Goal: Task Accomplishment & Management: Complete application form

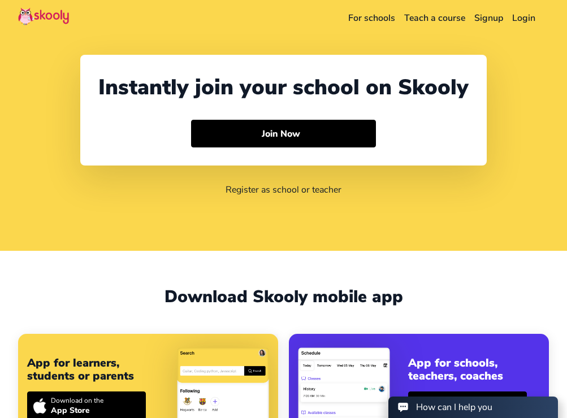
select select "213"
select select "[GEOGRAPHIC_DATA]"
select select "[GEOGRAPHIC_DATA]/[GEOGRAPHIC_DATA]"
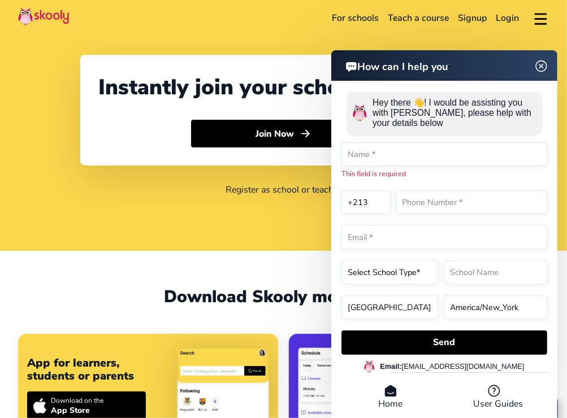
click at [540, 79] on header "How can I help you" at bounding box center [444, 65] width 226 height 31
click at [542, 67] on img at bounding box center [541, 66] width 21 height 14
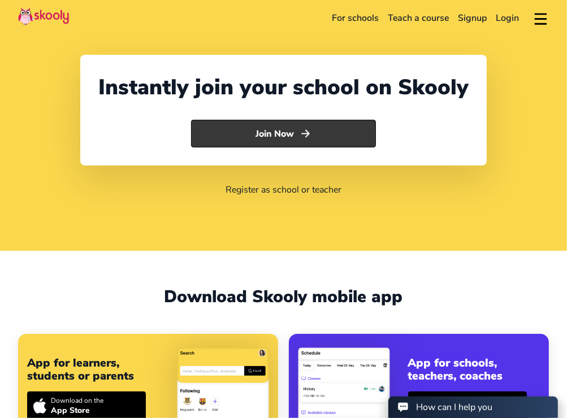
click at [292, 137] on button "Join Now" at bounding box center [283, 134] width 185 height 28
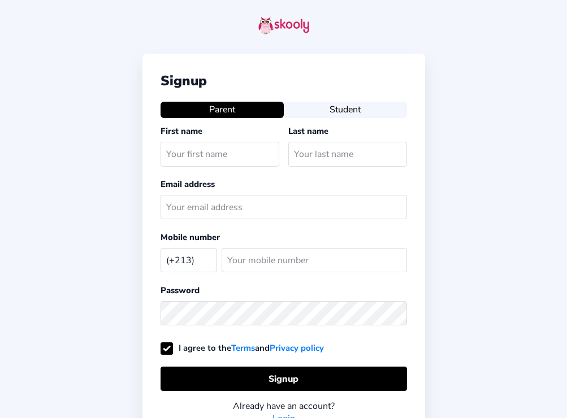
select select "DZ"
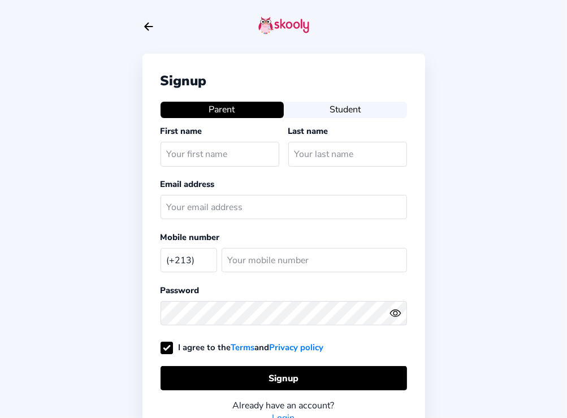
click at [148, 25] on icon "Arrow Back" at bounding box center [148, 26] width 12 height 12
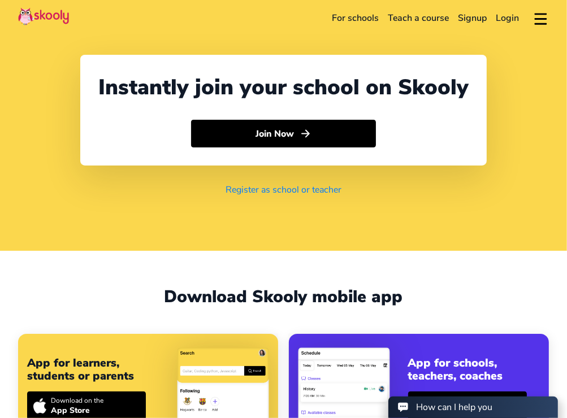
select select "213"
select select "Algeria"
select select "[GEOGRAPHIC_DATA]/[GEOGRAPHIC_DATA]"
click at [278, 191] on link "Register as school or teacher" at bounding box center [284, 190] width 116 height 12
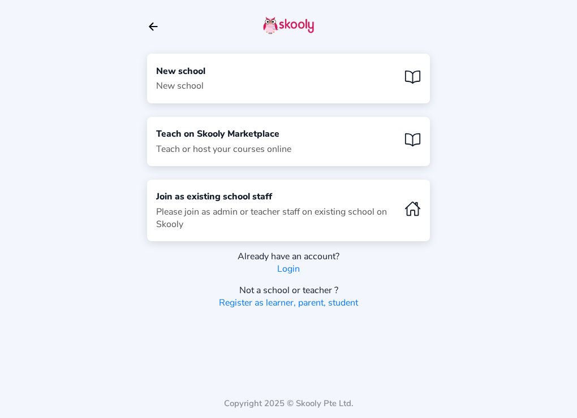
click at [285, 86] on div "New school New school" at bounding box center [288, 78] width 283 height 49
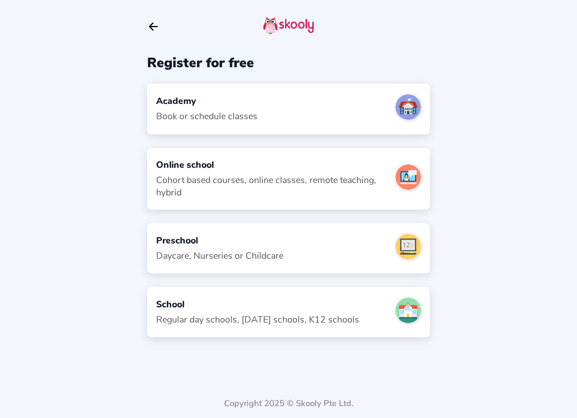
click at [262, 118] on div "Academy Book or schedule classes" at bounding box center [288, 109] width 283 height 50
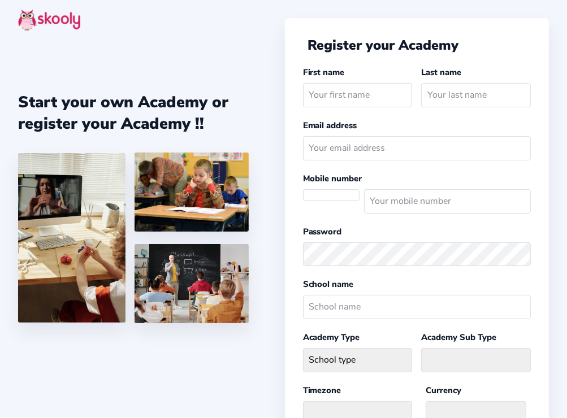
select select "DZ"
select select "[GEOGRAPHIC_DATA]/[GEOGRAPHIC_DATA]"
select select "DZD دج"
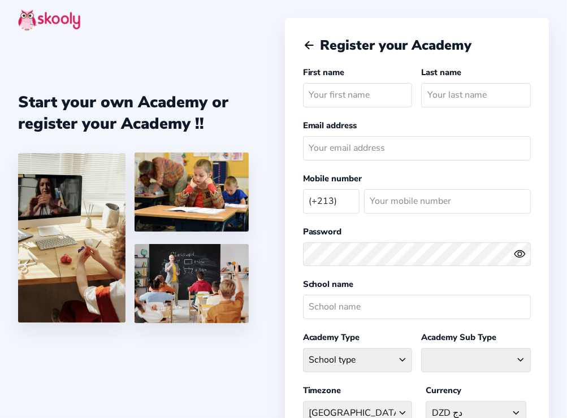
click at [384, 95] on input "text" at bounding box center [358, 95] width 110 height 24
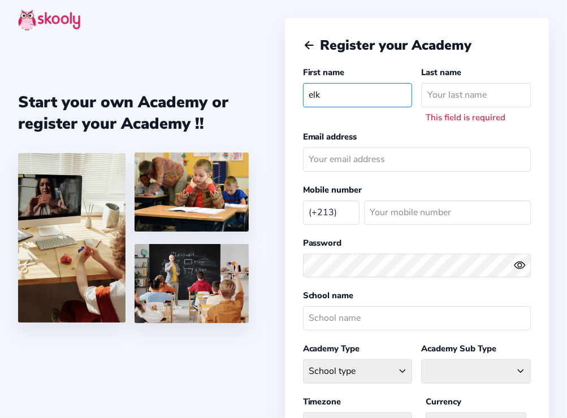
click at [384, 95] on input "elk" at bounding box center [358, 95] width 110 height 24
type input "el"
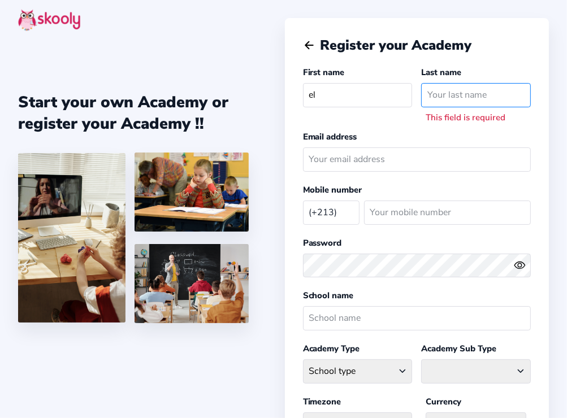
click at [464, 88] on input "text" at bounding box center [476, 95] width 110 height 24
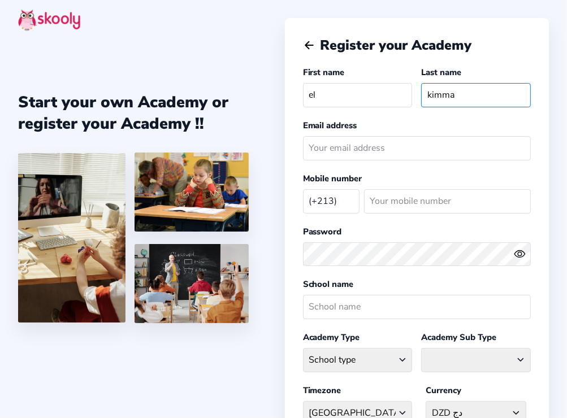
type input "kimma"
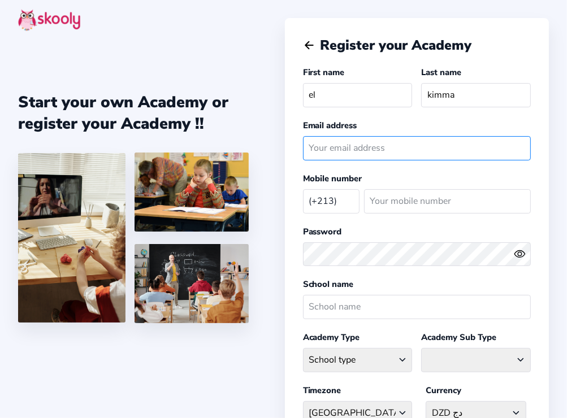
click at [400, 142] on input "email" at bounding box center [417, 148] width 228 height 24
type input "[EMAIL_ADDRESS][DOMAIN_NAME]"
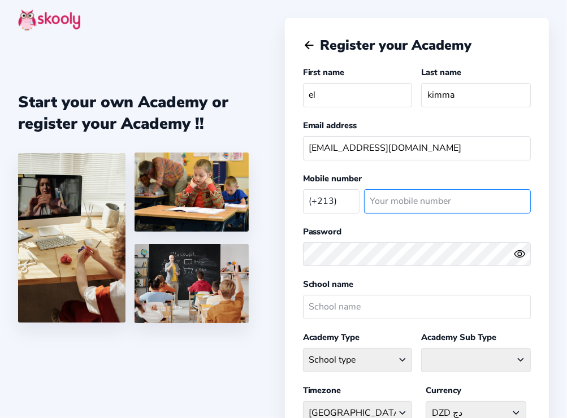
click at [394, 199] on input "number" at bounding box center [447, 201] width 167 height 24
type input "0558854583"
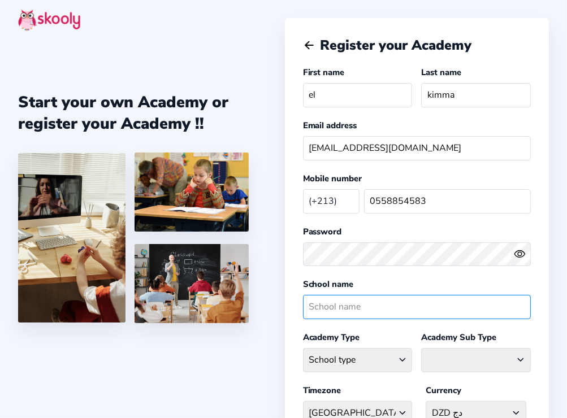
click at [414, 305] on input "text" at bounding box center [417, 307] width 228 height 24
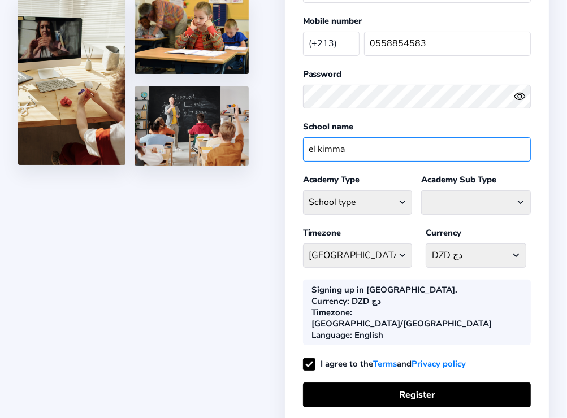
scroll to position [157, 0]
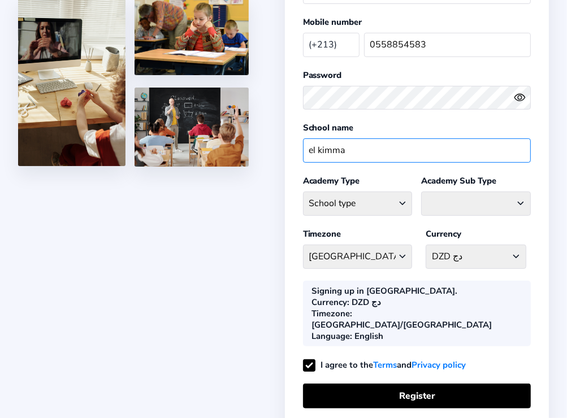
type input "el kimma"
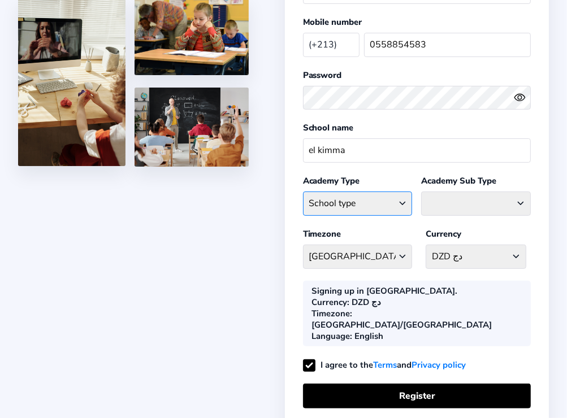
click at [403, 197] on select "School type Academic Afterschool Arts Dance Homeschool Language Martial Arts Mu…" at bounding box center [358, 204] width 110 height 24
click at [402, 199] on select "School type Academic Afterschool Arts Dance Homeschool Language Martial Arts Mu…" at bounding box center [358, 204] width 110 height 24
select select "GA"
click at [303, 192] on select "School type Academic Afterschool Arts Dance Homeschool Language Martial Arts Mu…" at bounding box center [358, 204] width 110 height 24
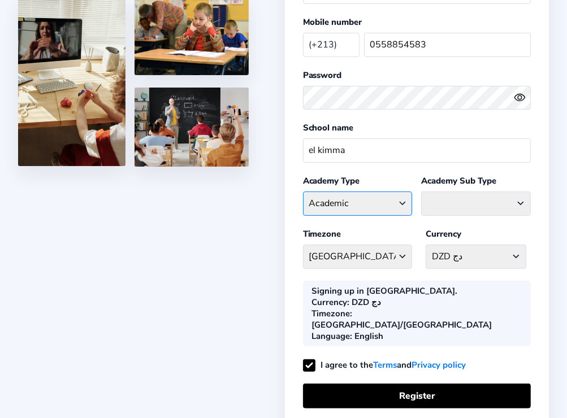
select select
click at [521, 202] on select "Coaching Classes Enrichment Centre [GEOGRAPHIC_DATA] [GEOGRAPHIC_DATA] Math Cen…" at bounding box center [476, 204] width 110 height 24
click at [401, 201] on select "School type Academic Afterschool Arts Dance Homeschool Language Martial Arts Mu…" at bounding box center [358, 204] width 110 height 24
select select "AH"
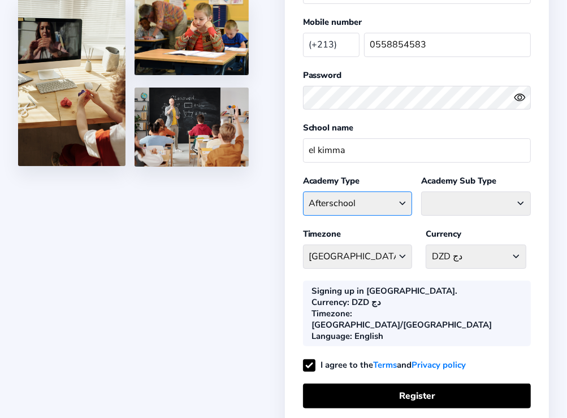
click at [303, 192] on select "School type Academic Afterschool Arts Dance Homeschool Language Martial Arts Mu…" at bounding box center [358, 204] width 110 height 24
select select "AS"
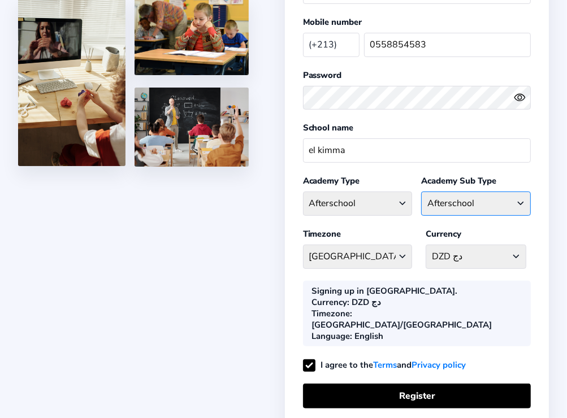
click at [520, 198] on select "Afterschool Homeschool" at bounding box center [476, 204] width 110 height 24
click at [401, 199] on select "School type Academic Afterschool Arts Dance Homeschool Language Martial Arts Mu…" at bounding box center [358, 204] width 110 height 24
select select "GA"
click at [303, 192] on select "School type Academic Afterschool Arts Dance Homeschool Language Martial Arts Mu…" at bounding box center [358, 204] width 110 height 24
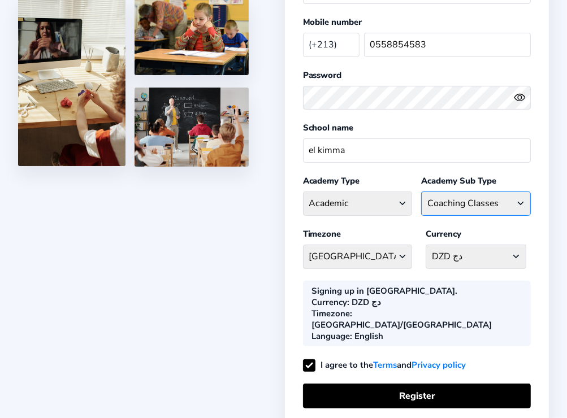
click at [520, 199] on select "Coaching Classes Enrichment Centre [GEOGRAPHIC_DATA] [GEOGRAPHIC_DATA] Math Cen…" at bounding box center [476, 204] width 110 height 24
click at [522, 199] on select "Coaching Classes Enrichment Centre [GEOGRAPHIC_DATA] [GEOGRAPHIC_DATA] Math Cen…" at bounding box center [476, 204] width 110 height 24
select select "EN"
click at [421, 192] on select "Coaching Classes Enrichment Centre [GEOGRAPHIC_DATA] [GEOGRAPHIC_DATA] Math Cen…" at bounding box center [476, 204] width 110 height 24
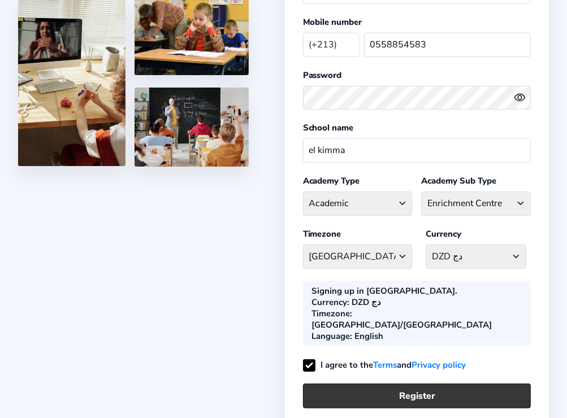
click at [394, 384] on button "Register" at bounding box center [417, 396] width 228 height 24
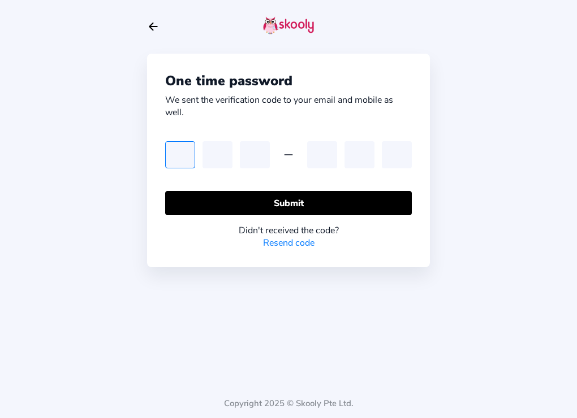
type input "6"
type input "5"
type input "1"
type input "3"
type input "8"
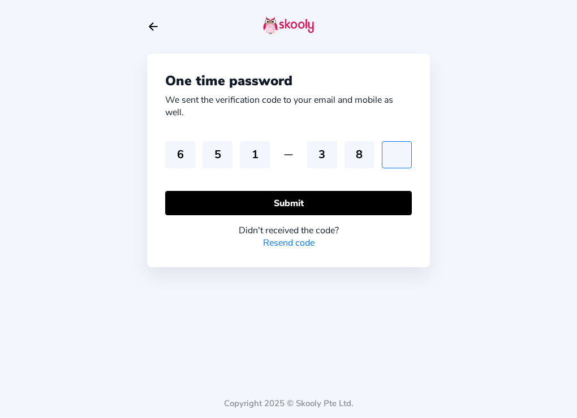
type input "5"
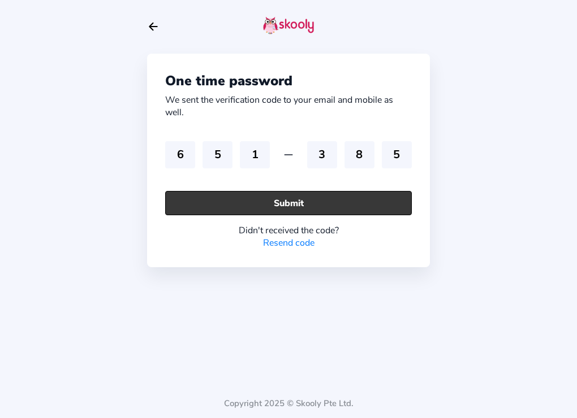
click at [328, 201] on button "Submit" at bounding box center [288, 203] width 246 height 24
